Goal: Transaction & Acquisition: Download file/media

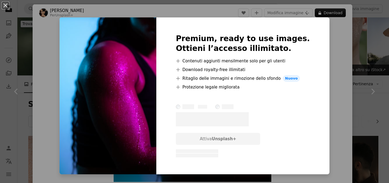
scroll to position [935, 0]
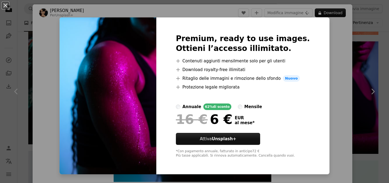
click at [322, 51] on div "An X shape Premium, ready to use images. Ottieni l’accesso illimitato. A plus s…" at bounding box center [194, 91] width 389 height 183
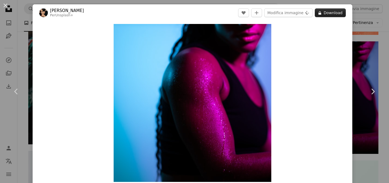
click at [325, 16] on button "A lock Download" at bounding box center [330, 12] width 31 height 9
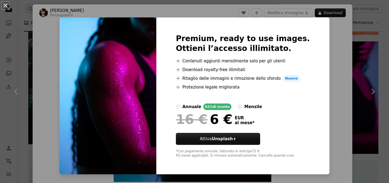
click at [339, 46] on div "An X shape Premium, ready to use images. Ottieni l’accesso illimitato. A plus s…" at bounding box center [194, 91] width 389 height 183
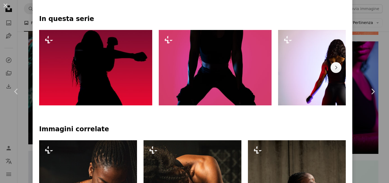
scroll to position [248, 0]
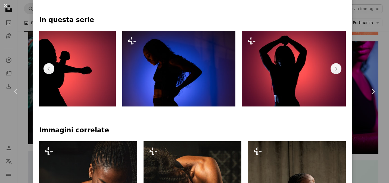
click at [190, 93] on img at bounding box center [178, 68] width 113 height 75
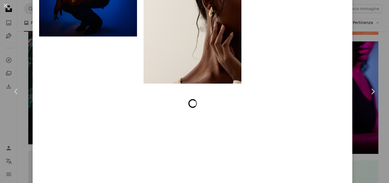
scroll to position [1652, 0]
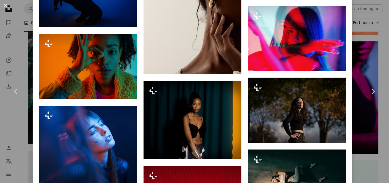
click at [377, 49] on div "An X shape Chevron left Chevron right [PERSON_NAME] Per Unsplash+ A heart A plu…" at bounding box center [194, 91] width 389 height 183
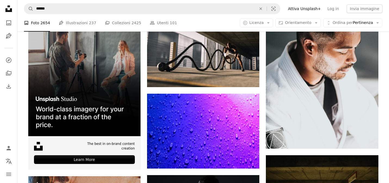
scroll to position [1734, 0]
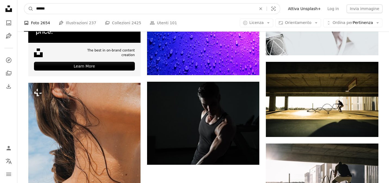
click at [219, 11] on input "******" at bounding box center [143, 9] width 221 height 10
type input "**********"
click button "A magnifying glass" at bounding box center [28, 9] width 9 height 10
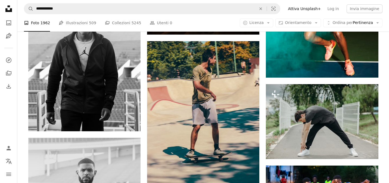
scroll to position [678, 0]
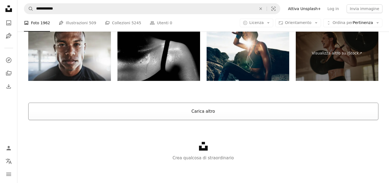
click at [226, 105] on button "Carica altro" at bounding box center [203, 111] width 350 height 17
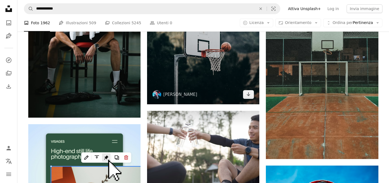
scroll to position [1388, 0]
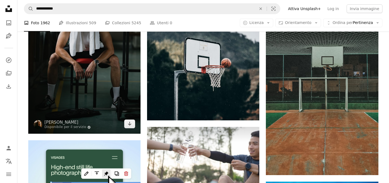
click at [114, 86] on img at bounding box center [84, 49] width 112 height 169
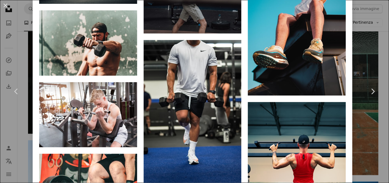
scroll to position [1782, 0]
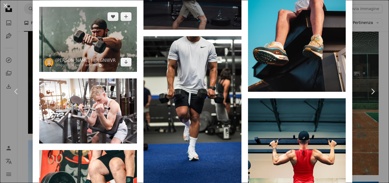
click at [87, 43] on img at bounding box center [88, 39] width 98 height 65
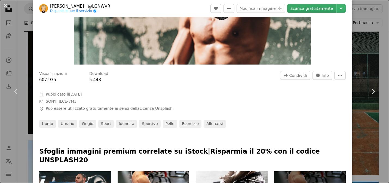
click at [323, 6] on link "Scarica gratuitamente" at bounding box center [311, 8] width 49 height 9
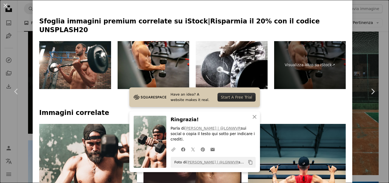
scroll to position [324, 0]
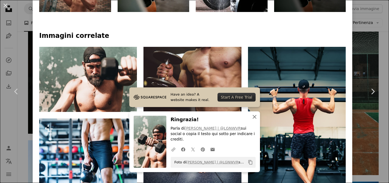
click at [254, 120] on icon "An X shape" at bounding box center [254, 116] width 7 height 7
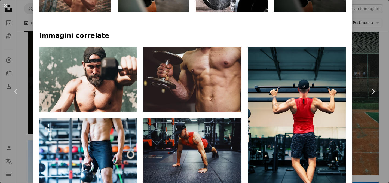
scroll to position [512, 0]
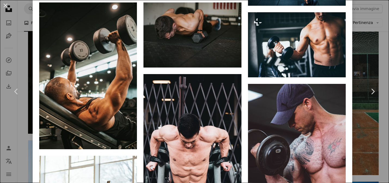
click at [365, 42] on div "An X shape Chevron left Chevron right [PERSON_NAME] | @LGNWVR Disponibile per i…" at bounding box center [194, 91] width 389 height 183
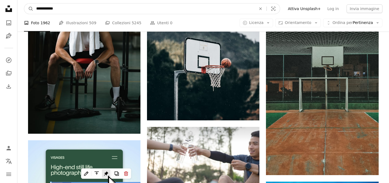
click at [187, 9] on input "**********" at bounding box center [143, 9] width 221 height 10
type input "********"
click at [24, 4] on button "A magnifying glass" at bounding box center [28, 9] width 9 height 10
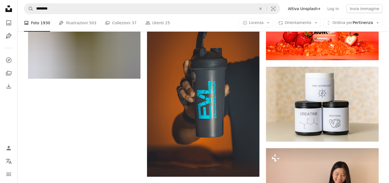
scroll to position [615, 0]
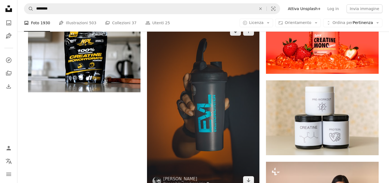
click at [191, 67] on img at bounding box center [203, 105] width 112 height 169
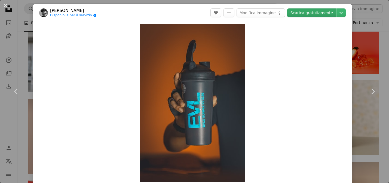
click at [317, 13] on link "Scarica gratuitamente" at bounding box center [311, 12] width 49 height 9
